Goal: Check status: Check status

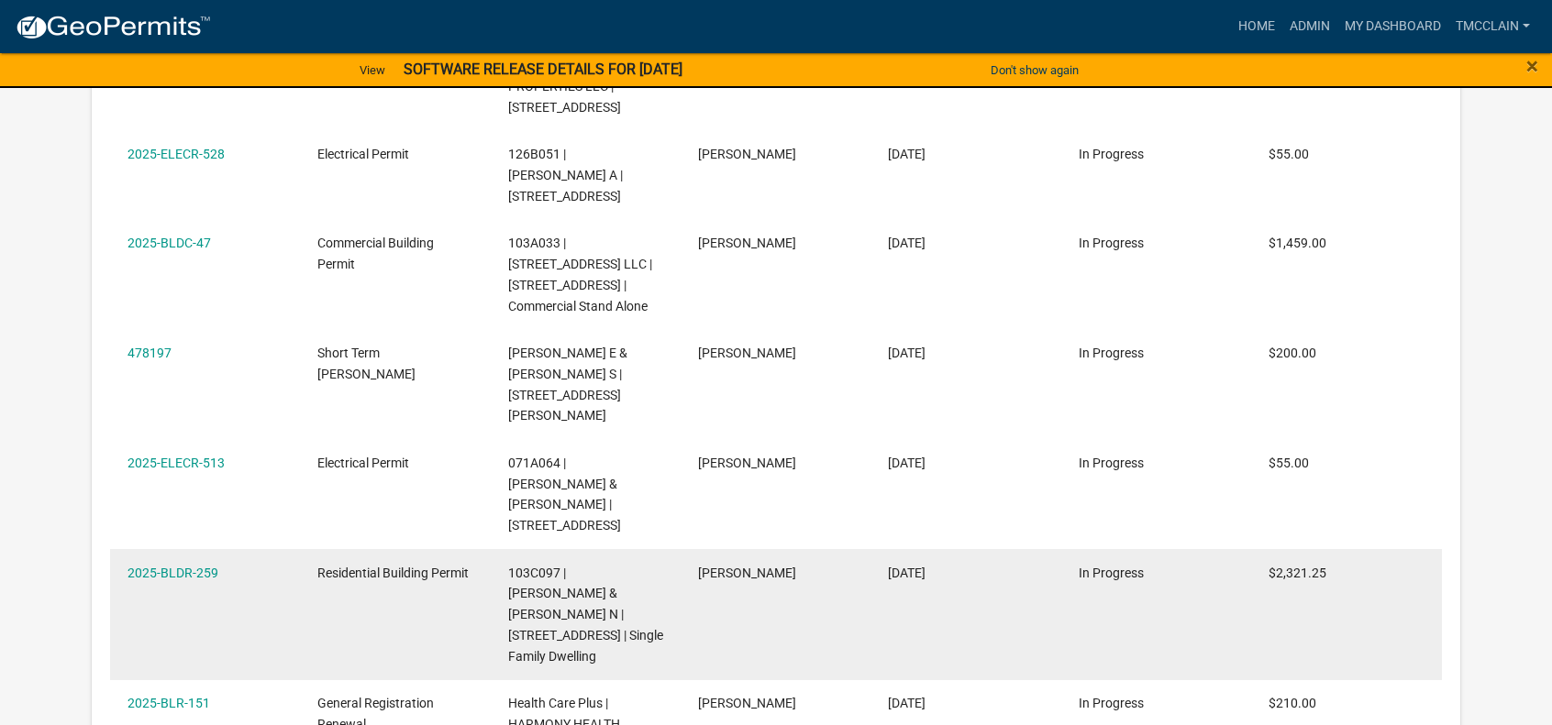
scroll to position [2201, 0]
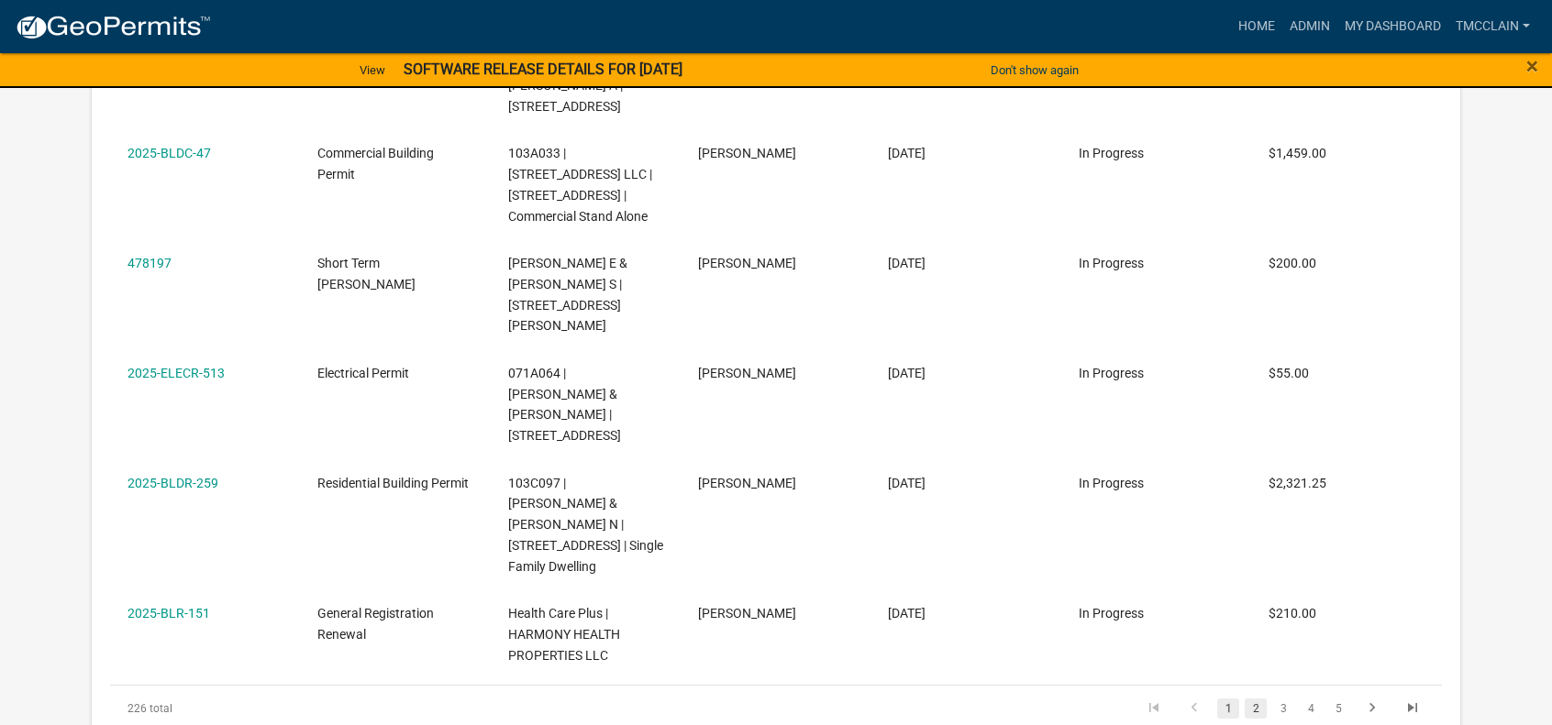
click at [1251, 699] on link "2" at bounding box center [1256, 709] width 22 height 20
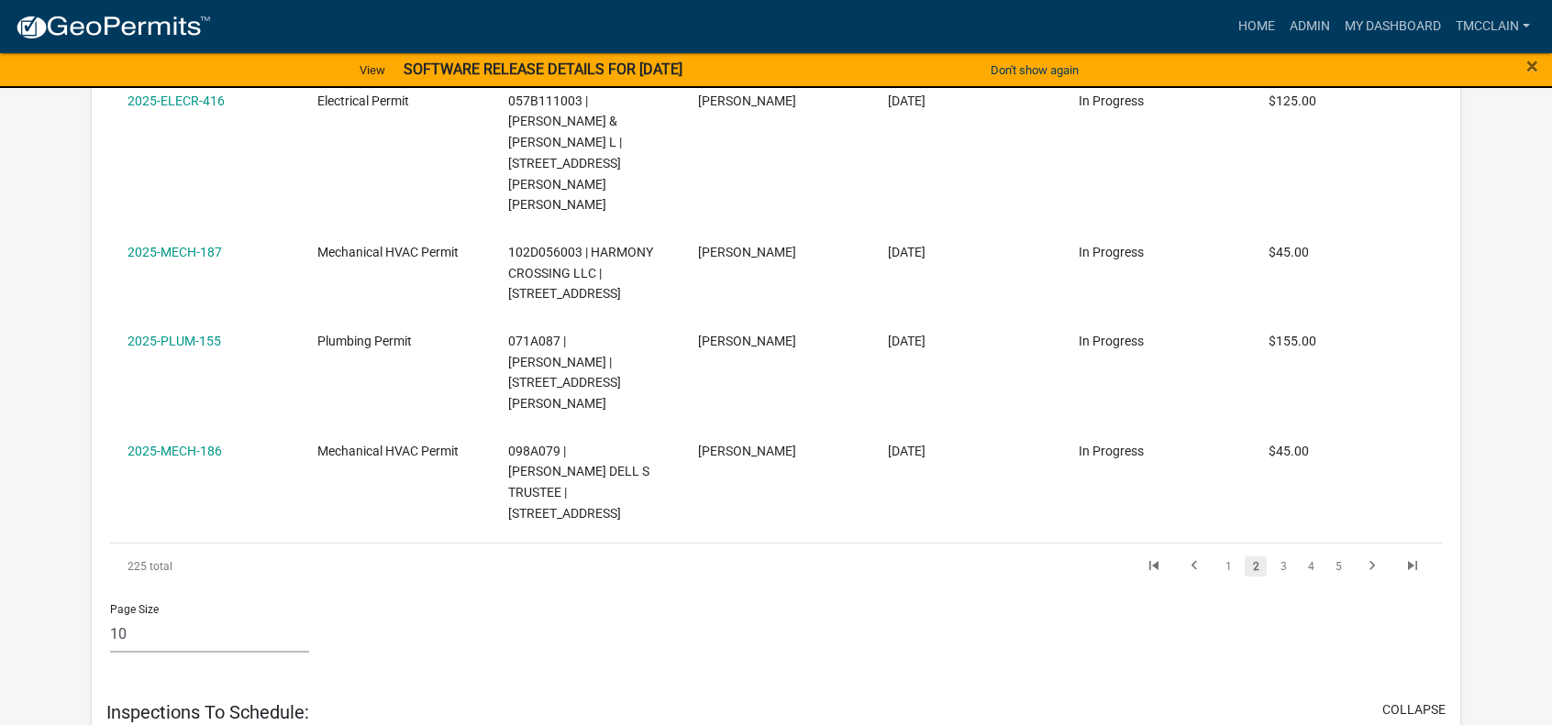
scroll to position [2201, 0]
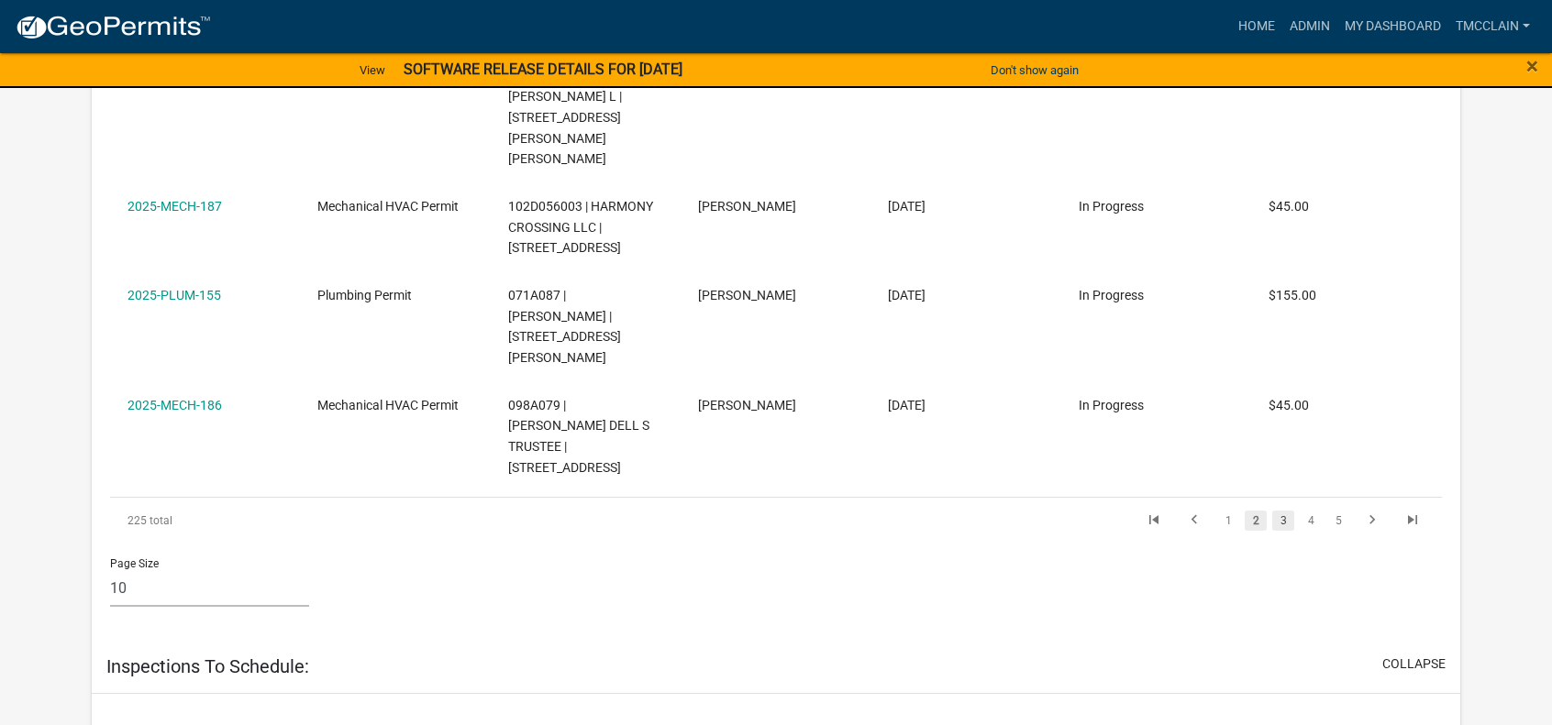
click at [1286, 511] on link "3" at bounding box center [1283, 521] width 22 height 20
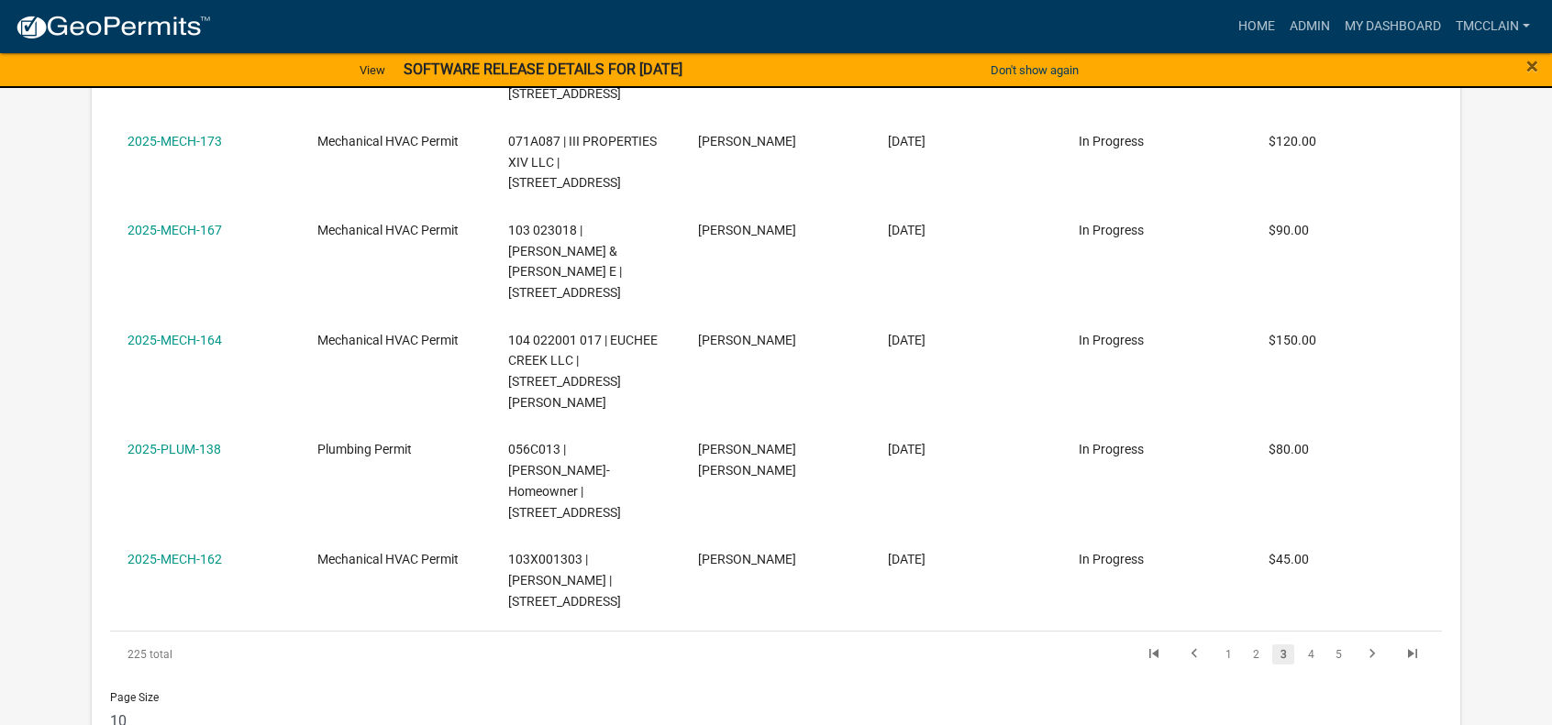
scroll to position [2130, 0]
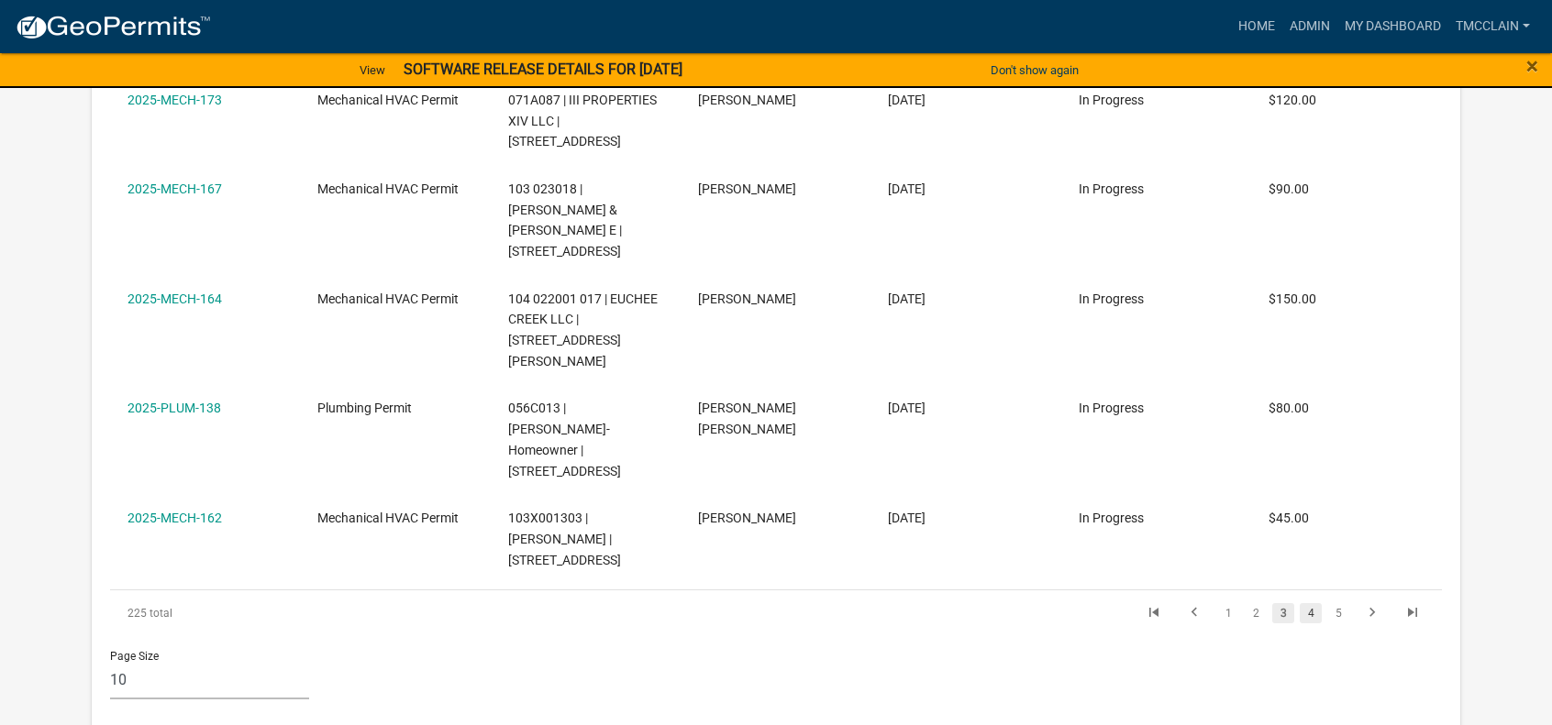
click at [1310, 604] on link "4" at bounding box center [1311, 614] width 22 height 20
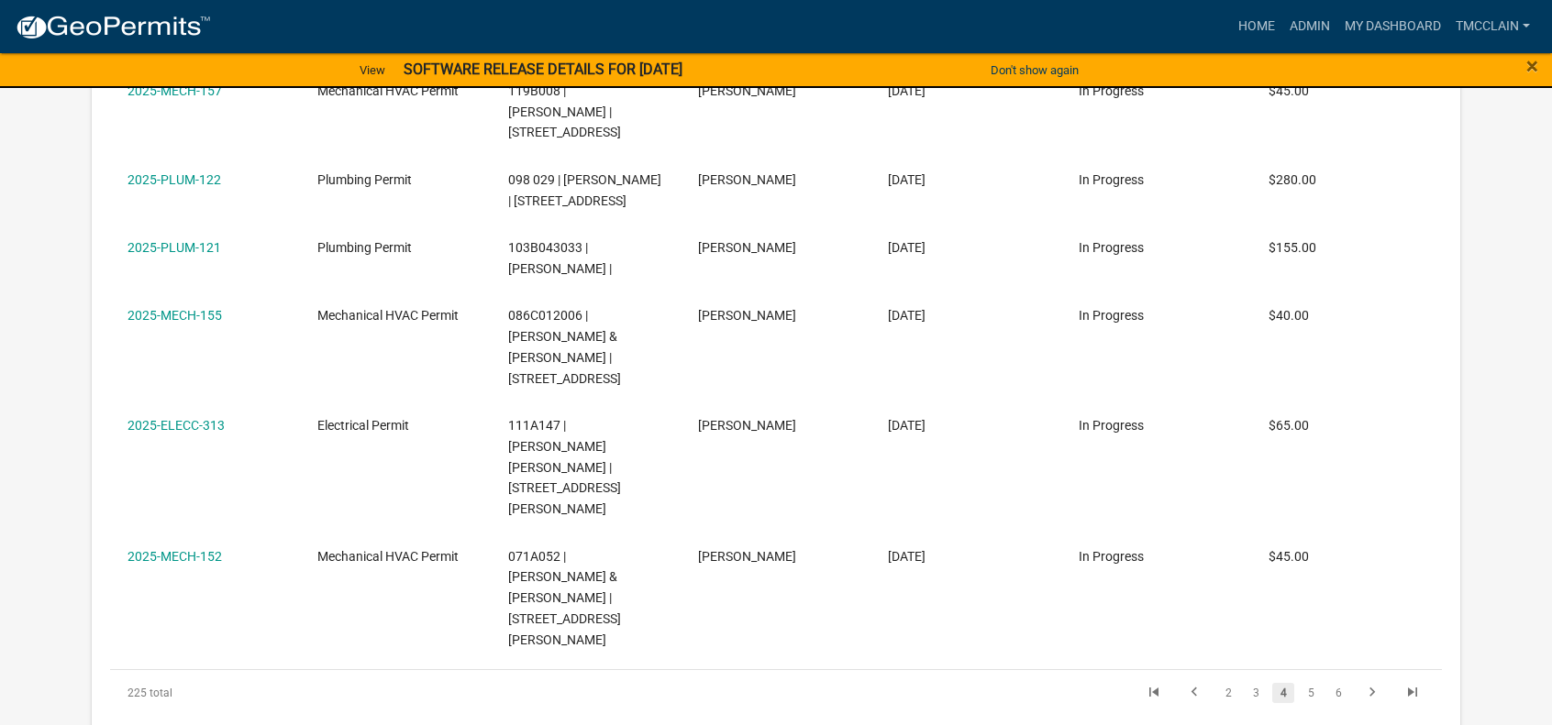
scroll to position [2110, 0]
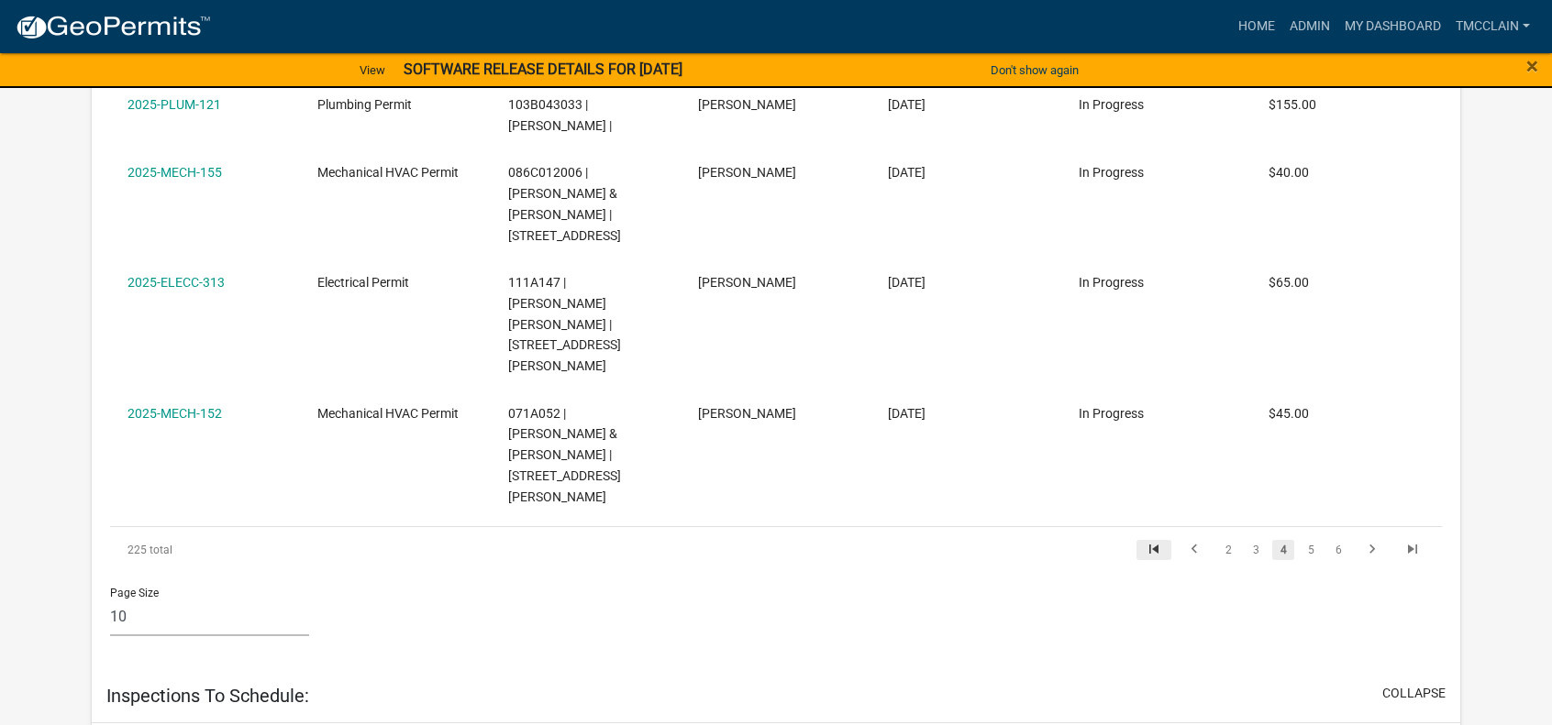
click at [1154, 541] on icon "go to first page" at bounding box center [1154, 552] width 24 height 22
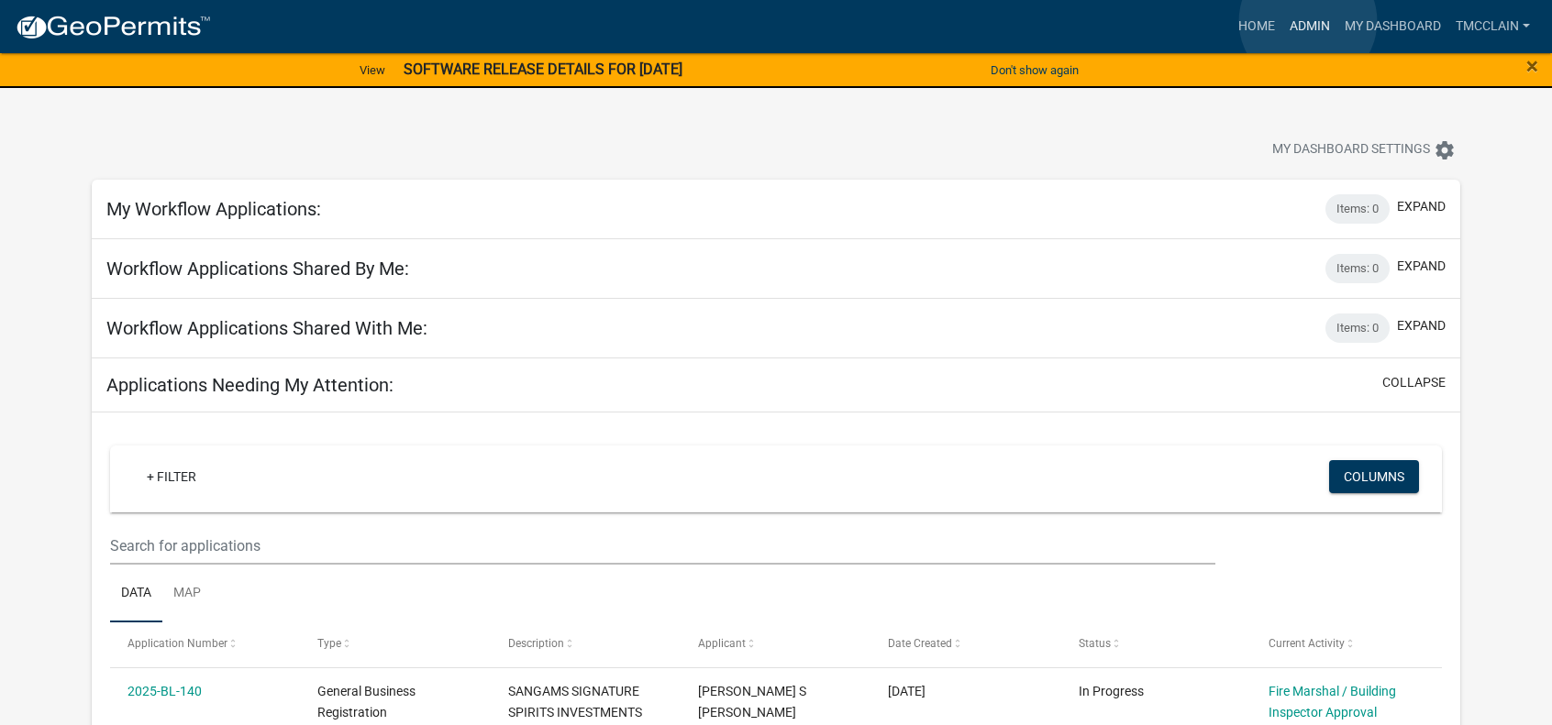
click at [1308, 21] on link "Admin" at bounding box center [1309, 26] width 55 height 35
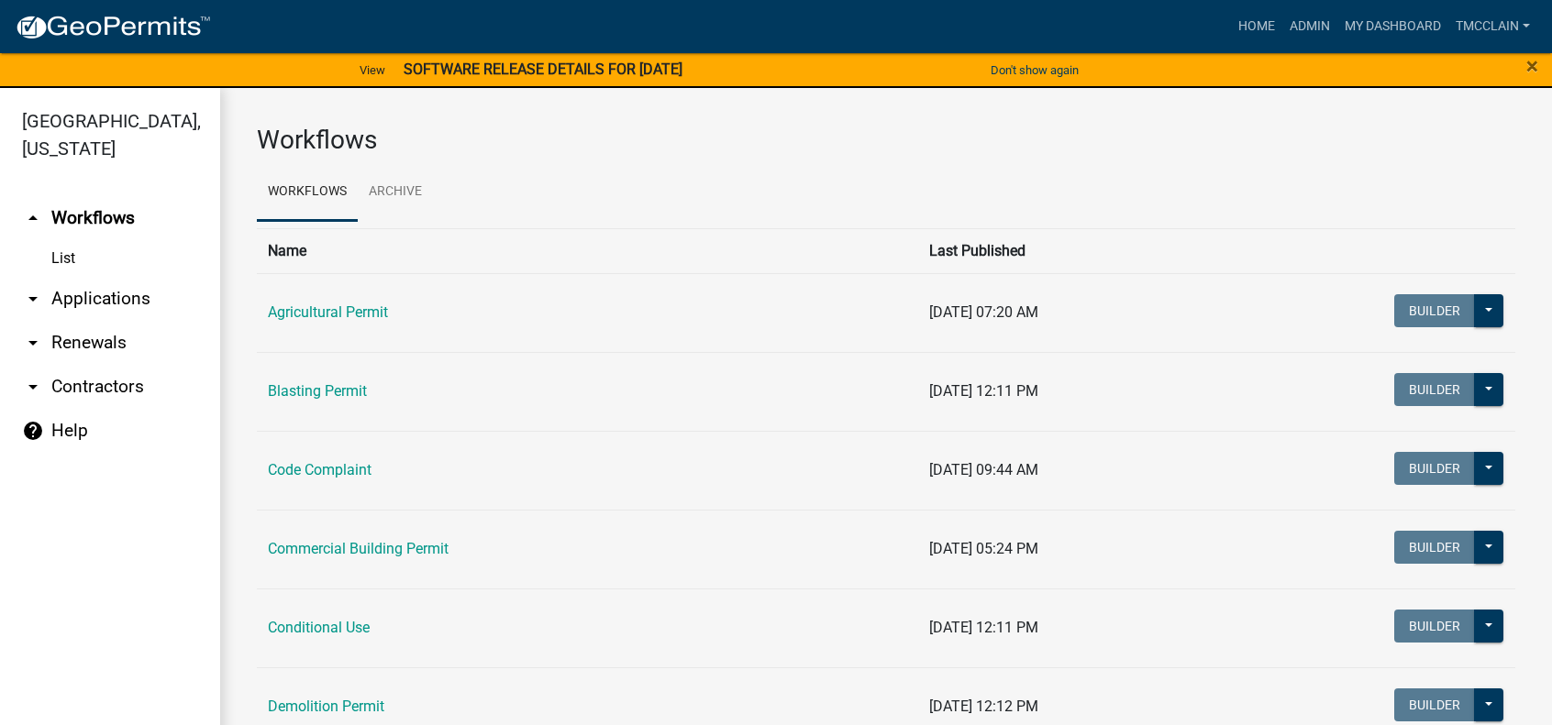
click at [44, 299] on link "arrow_drop_down Applications" at bounding box center [110, 299] width 220 height 44
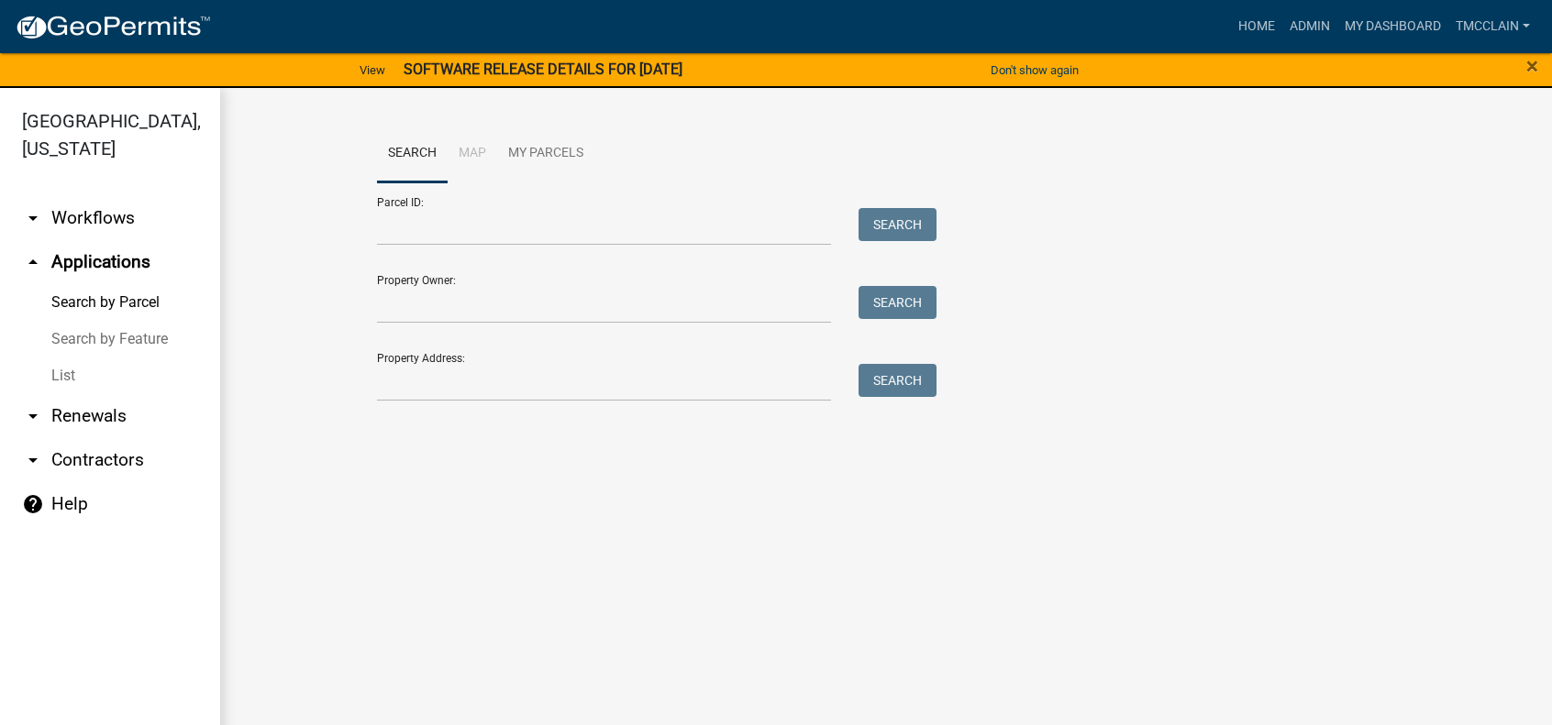
click at [33, 260] on icon "arrow_drop_up" at bounding box center [33, 262] width 22 height 22
click at [32, 260] on icon "arrow_drop_up" at bounding box center [33, 262] width 22 height 22
click at [96, 339] on link "Search by Feature" at bounding box center [110, 339] width 220 height 37
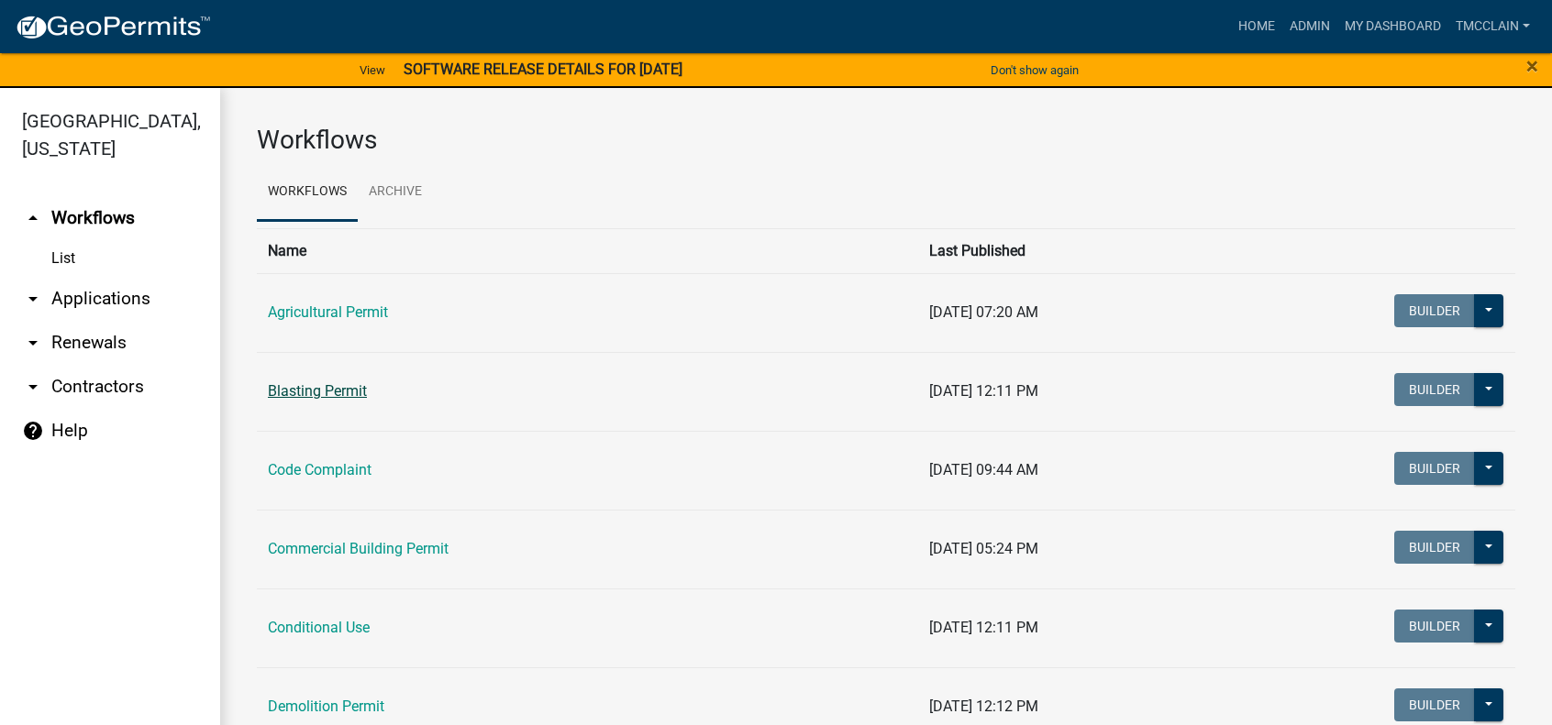
click at [341, 389] on link "Blasting Permit" at bounding box center [317, 390] width 99 height 17
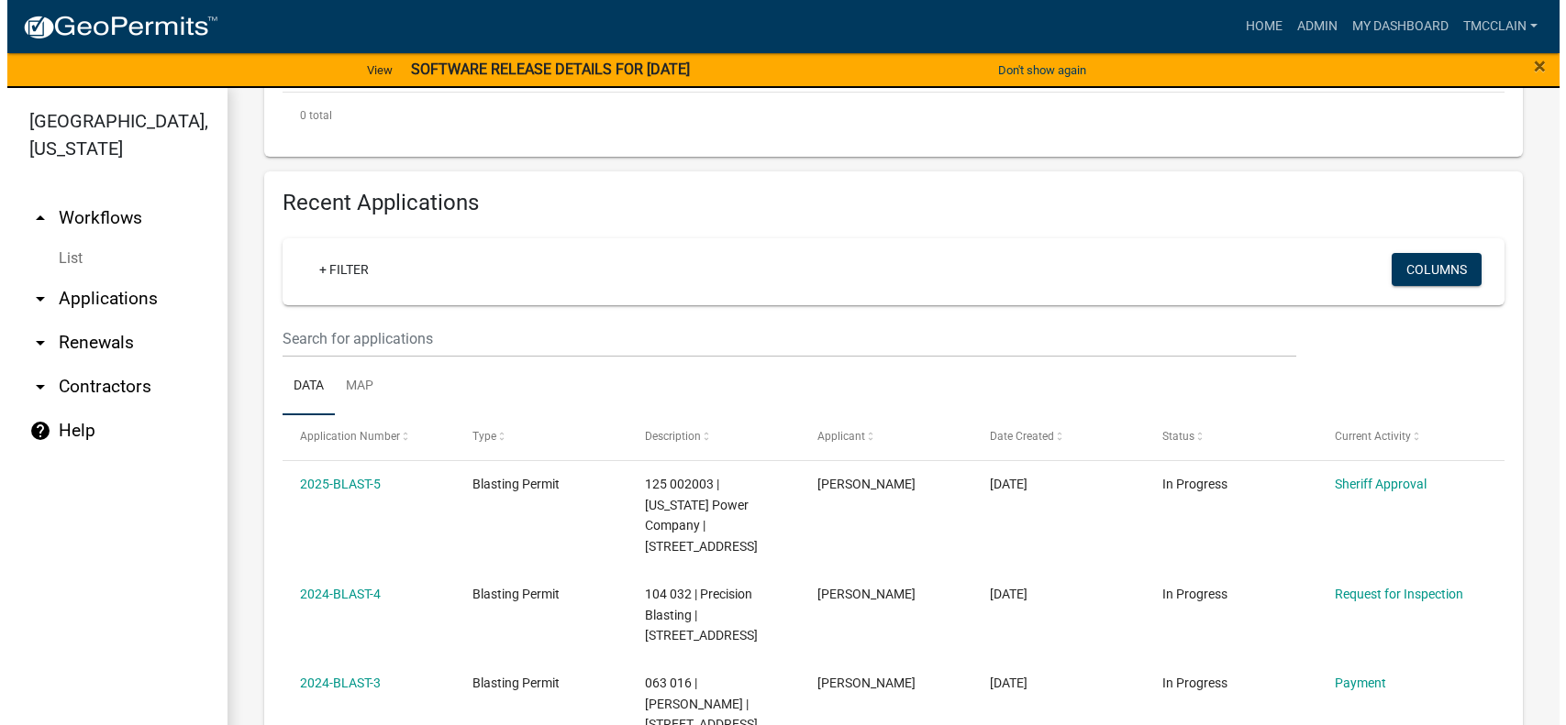
scroll to position [550, 0]
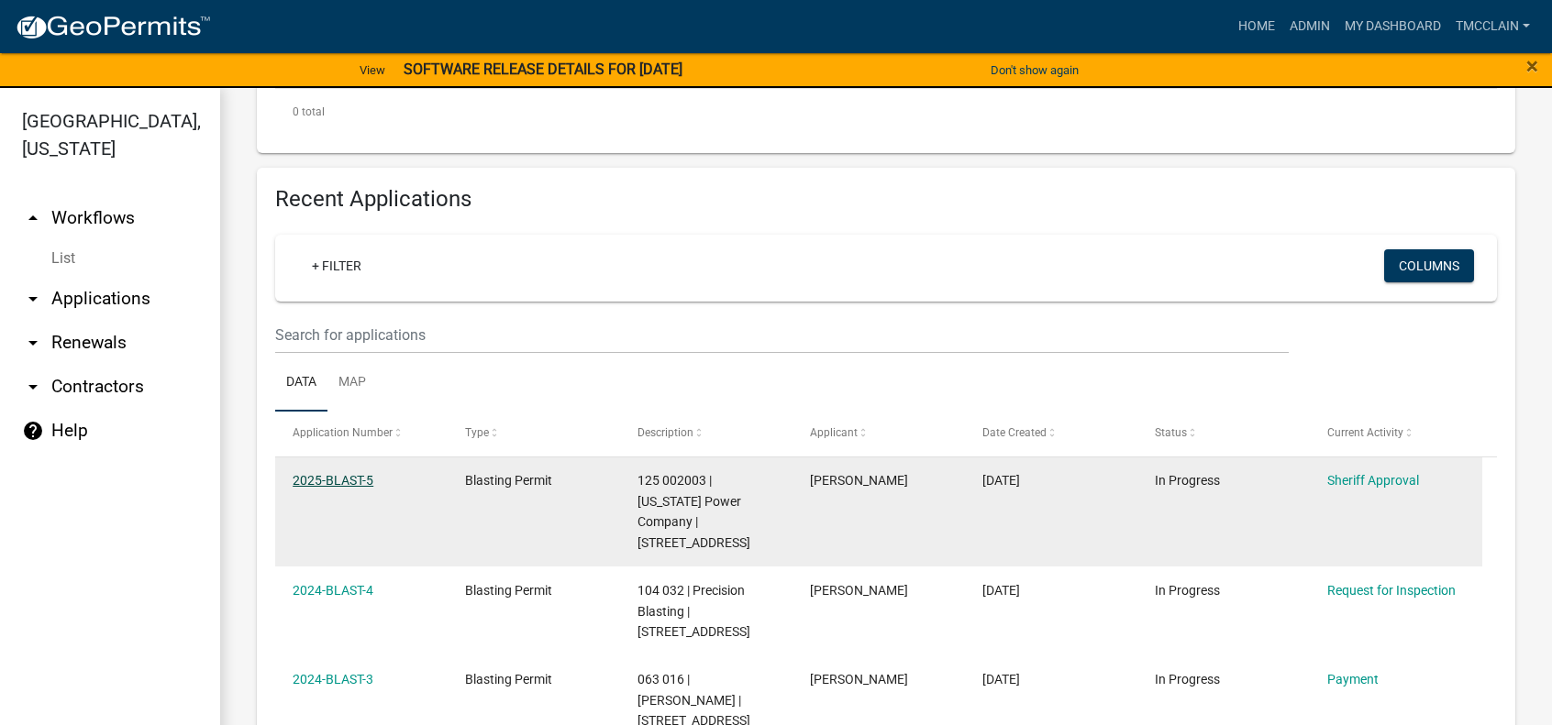
click at [328, 480] on link "2025-BLAST-5" at bounding box center [333, 480] width 81 height 15
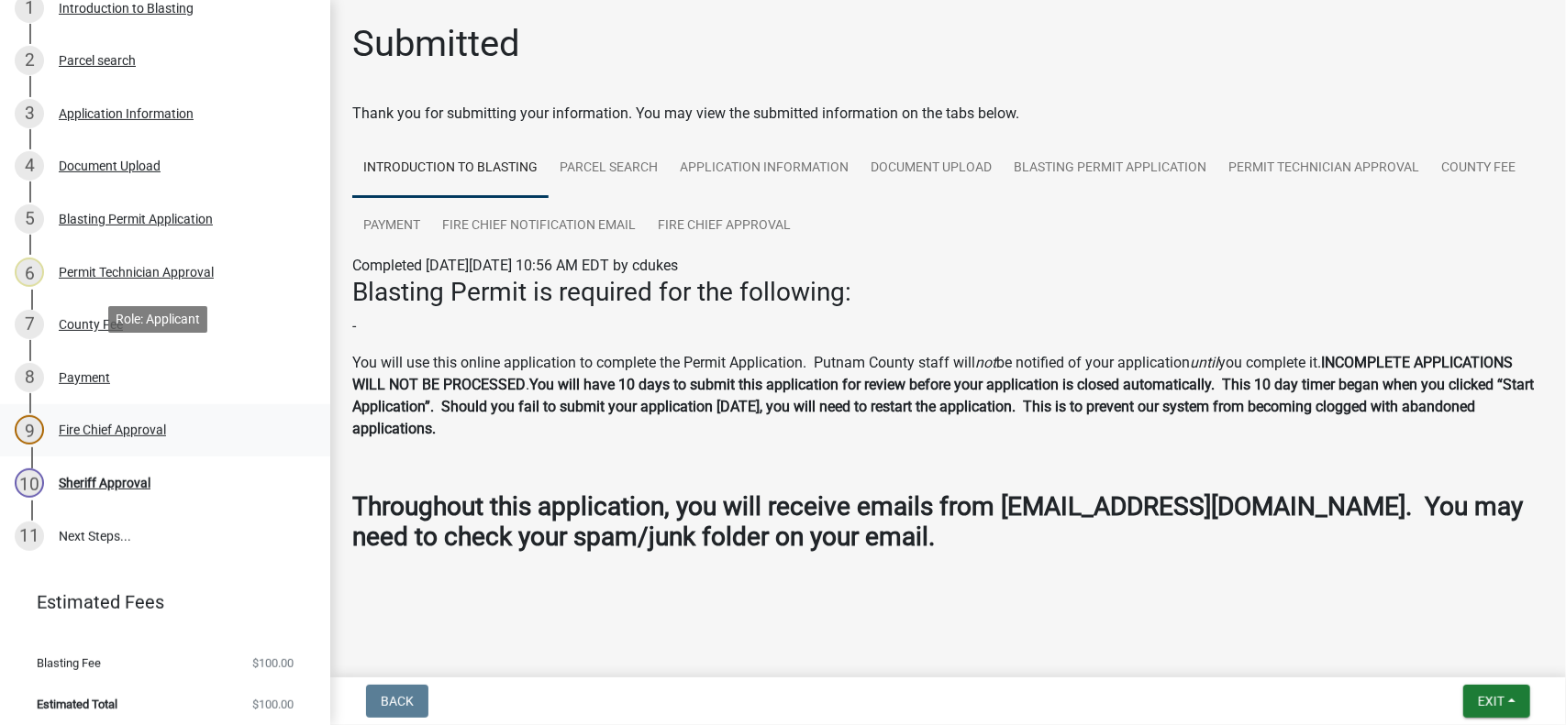
scroll to position [336, 0]
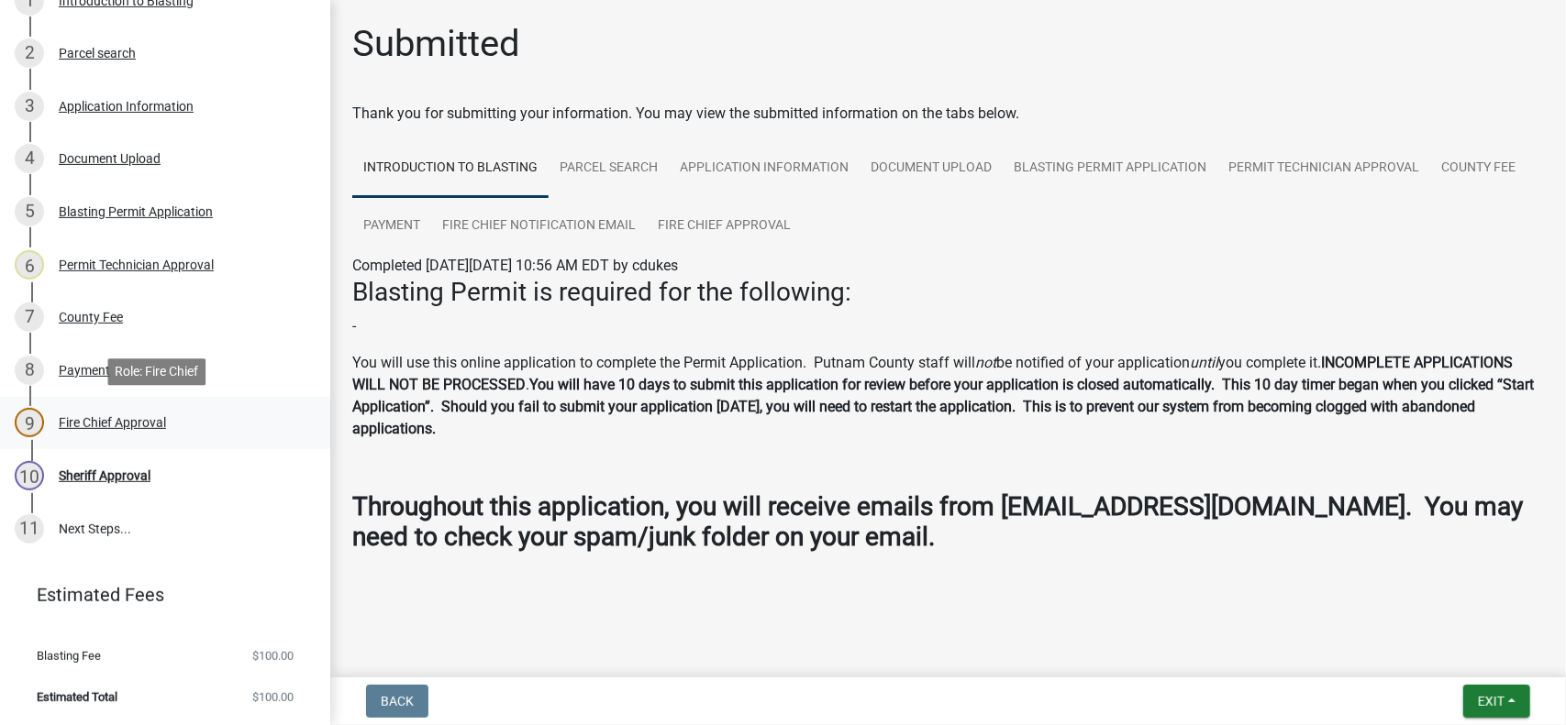
click at [103, 421] on div "Fire Chief Approval" at bounding box center [112, 422] width 107 height 13
